Goal: Task Accomplishment & Management: Use online tool/utility

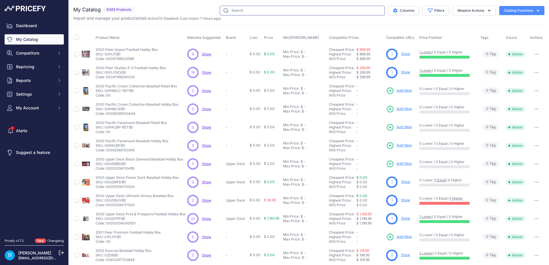
click at [300, 11] on input "text" at bounding box center [302, 11] width 165 height 10
paste input "2023 Topps Heritage High Number Baseball Hobby"
type input "2023 Topps Heritage High Number Baseball Hobby"
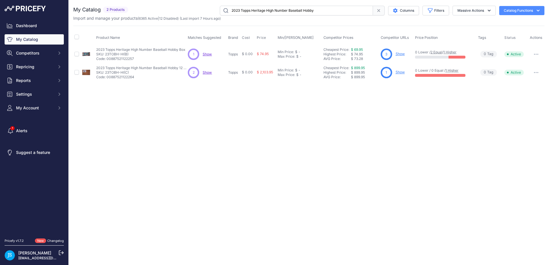
click at [398, 55] on link "Show" at bounding box center [399, 54] width 9 height 4
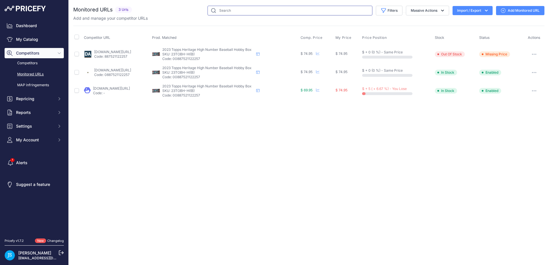
click at [331, 13] on input "text" at bounding box center [289, 11] width 165 height 10
click at [33, 41] on link "My Catalog" at bounding box center [34, 39] width 59 height 10
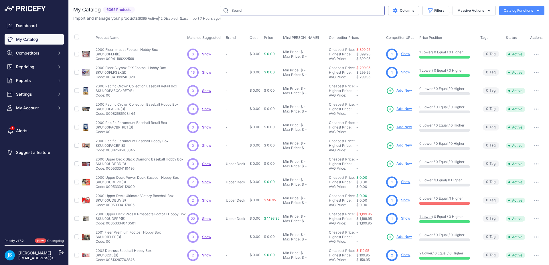
click at [271, 10] on input "text" at bounding box center [302, 11] width 165 height 10
paste input "2024 Panini Flawless Baseball Hobby"
type input "2024 Panini Flawless Baseball Hobby"
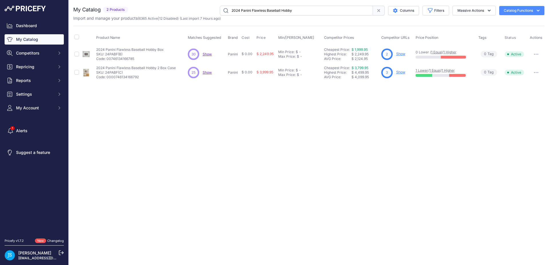
click at [402, 55] on link "Show" at bounding box center [400, 54] width 9 height 4
click at [403, 72] on link "Show" at bounding box center [400, 72] width 9 height 4
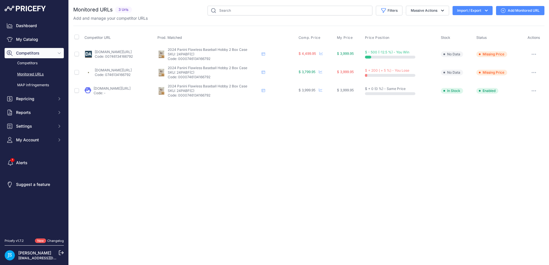
click at [531, 91] on icon "button" at bounding box center [533, 90] width 5 height 1
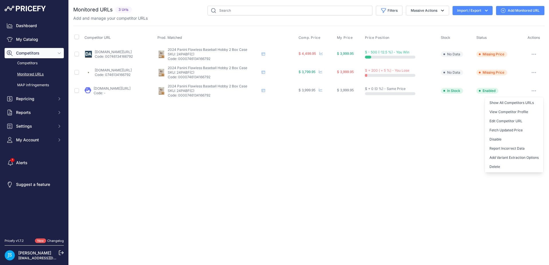
click at [514, 11] on link "Add Monitored URL" at bounding box center [520, 10] width 48 height 9
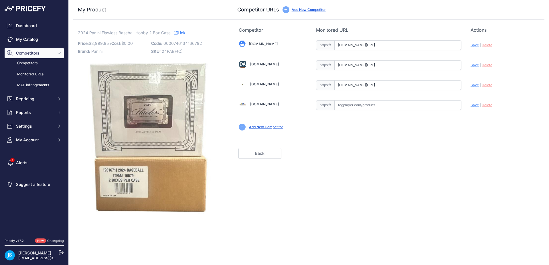
click at [486, 46] on span "Delete" at bounding box center [486, 45] width 11 height 4
click at [267, 155] on link "Back" at bounding box center [259, 153] width 43 height 11
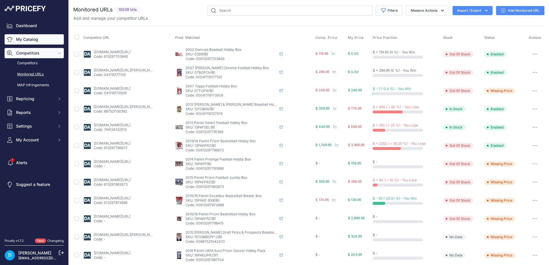
click at [33, 40] on link "My Catalog" at bounding box center [34, 39] width 59 height 10
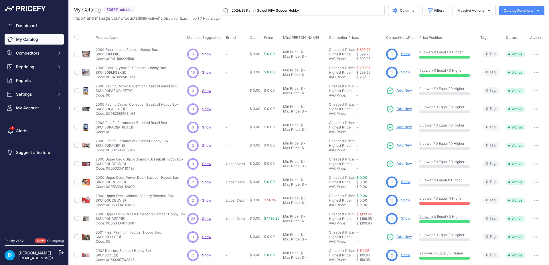
type input "2024/25 Panini Select FIFA Soccer Hobby"
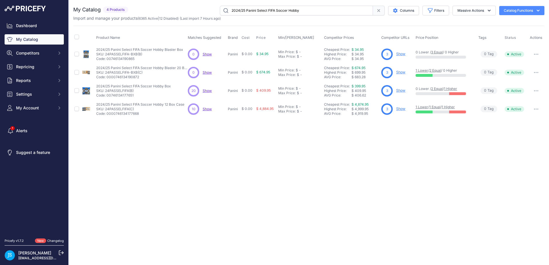
click at [401, 92] on link "Show" at bounding box center [400, 90] width 9 height 4
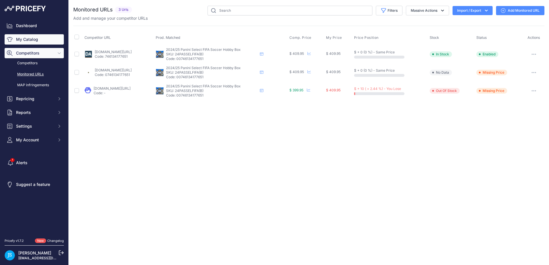
click at [41, 37] on link "My Catalog" at bounding box center [34, 39] width 59 height 10
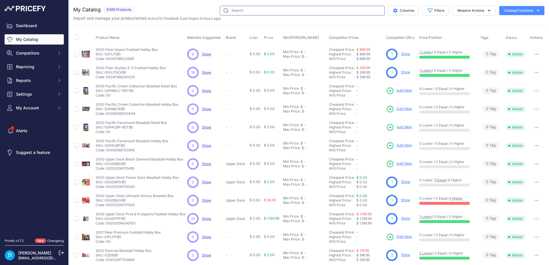
click at [270, 10] on input "text" at bounding box center [302, 11] width 165 height 10
paste input "2024/25 Panini Impeccable Soccer Hobby"
type input "2024/25 Panini Impeccable Soccer Hobby"
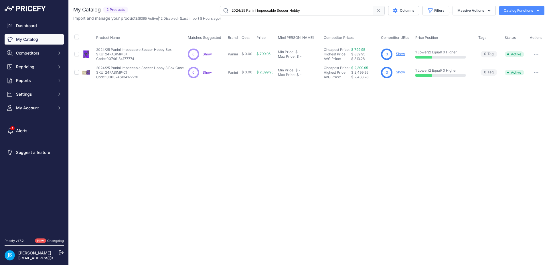
click at [401, 73] on link "Show" at bounding box center [400, 72] width 9 height 4
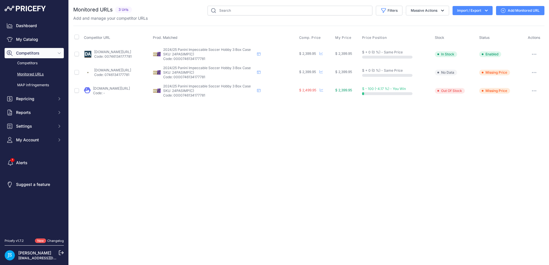
click at [131, 52] on link "dacardworld.com/sports-cards/2024-25-panini-impeccable-soccer-hobby-3-box-case?…" at bounding box center [112, 52] width 37 height 4
